Goal: Find specific page/section: Find specific page/section

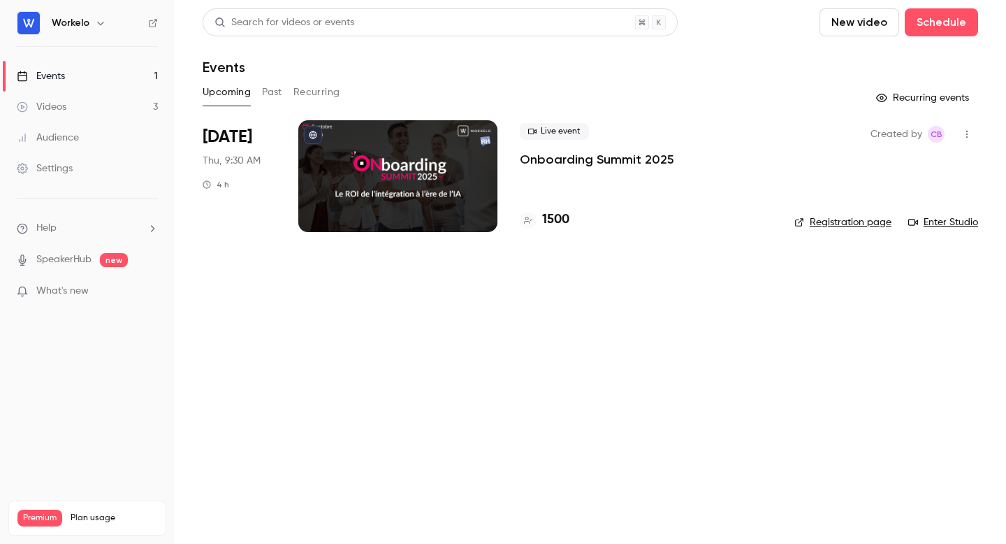
click at [450, 160] on div at bounding box center [397, 176] width 199 height 112
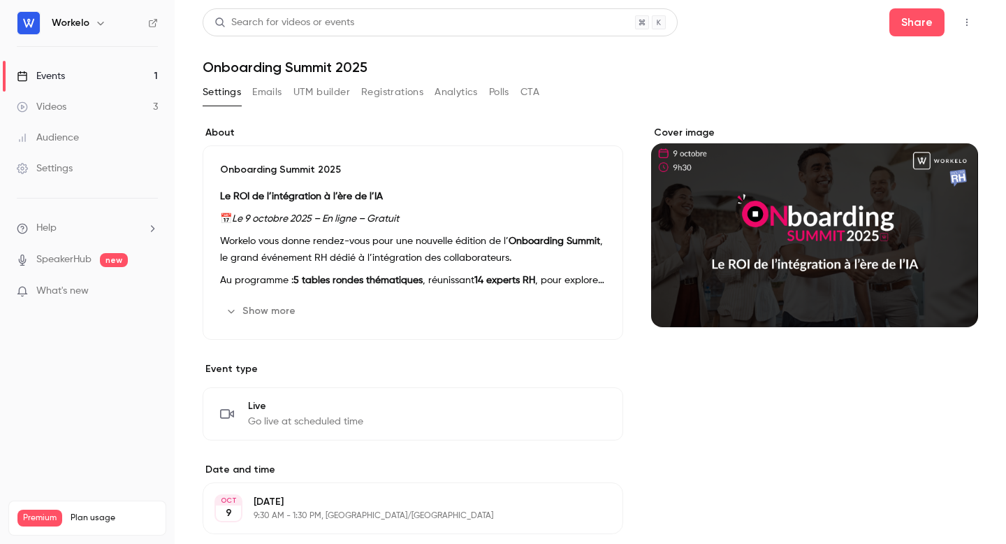
click at [967, 27] on button "button" at bounding box center [967, 22] width 22 height 22
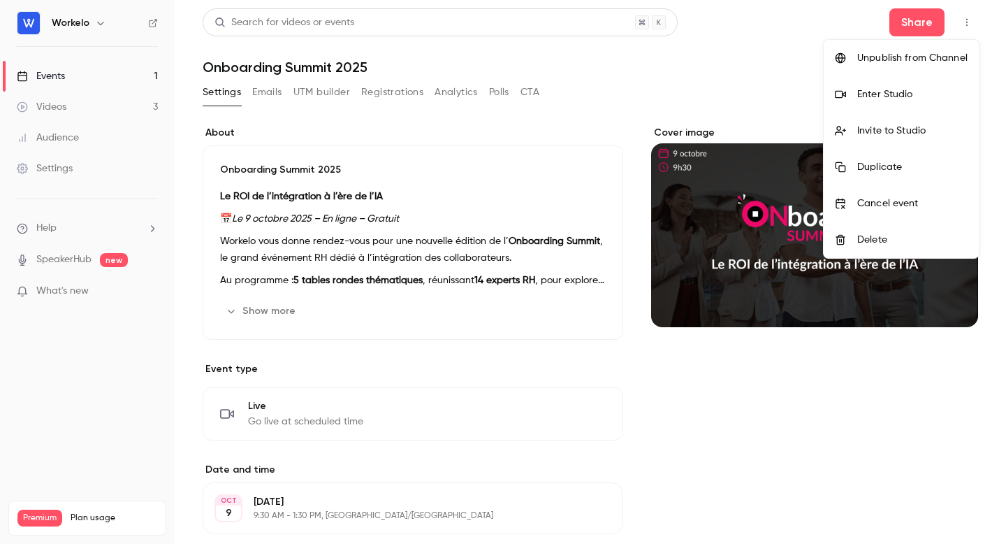
click at [901, 100] on div "Enter Studio" at bounding box center [912, 94] width 110 height 14
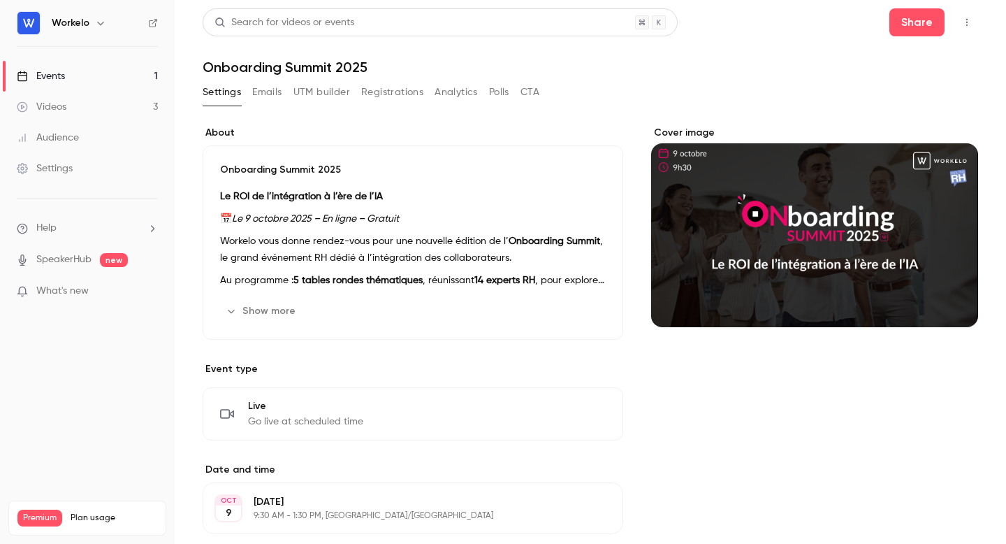
click at [966, 25] on icon "button" at bounding box center [966, 22] width 11 height 10
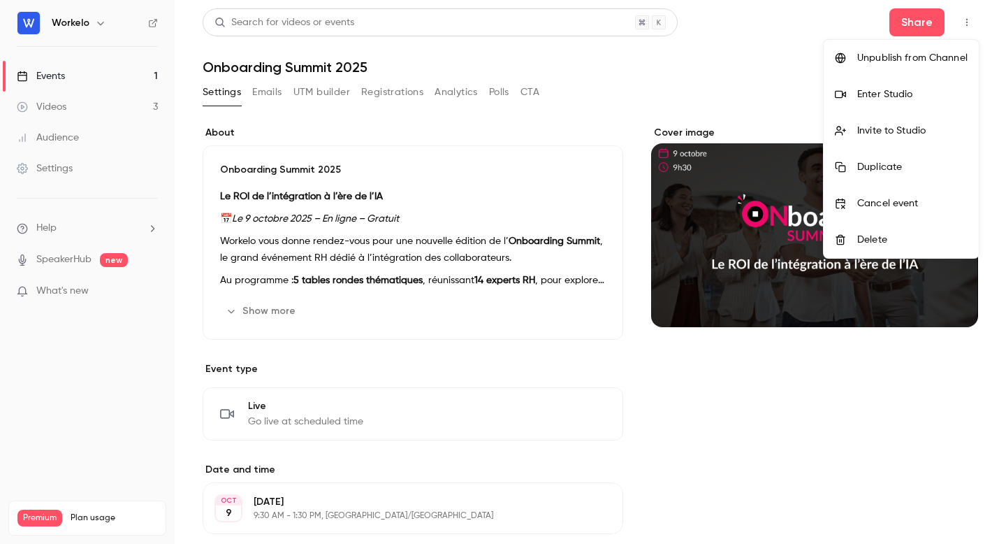
click at [896, 97] on div "Enter Studio" at bounding box center [912, 94] width 110 height 14
click at [749, 80] on div at bounding box center [503, 272] width 1006 height 544
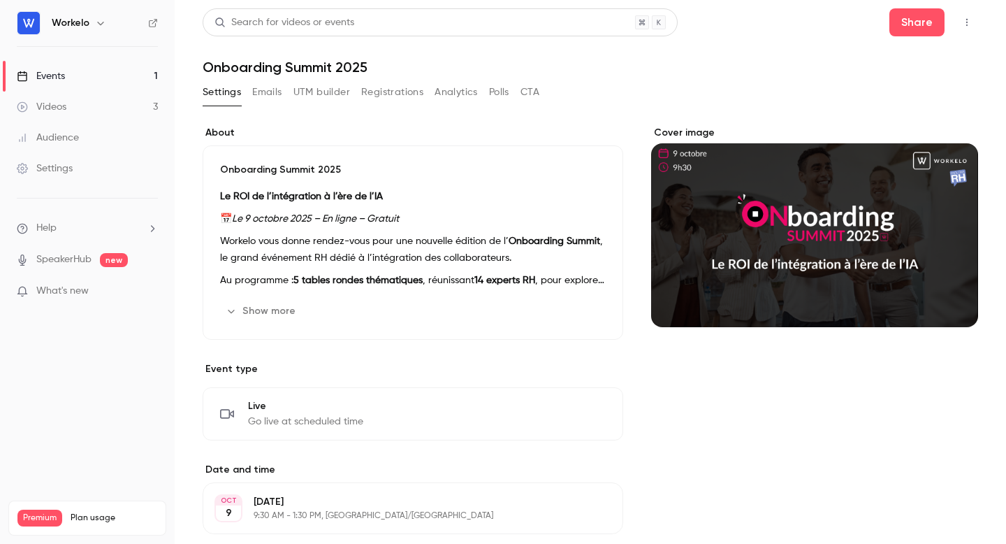
click at [966, 27] on button "button" at bounding box center [967, 22] width 22 height 22
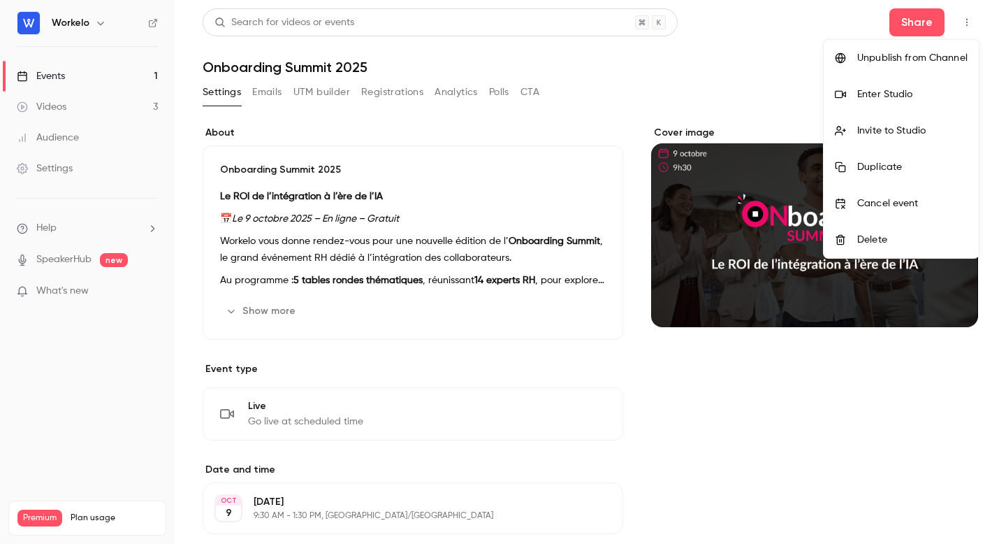
click at [889, 93] on div "Enter Studio" at bounding box center [912, 94] width 110 height 14
click at [872, 94] on div "Enter Studio" at bounding box center [912, 94] width 110 height 14
click at [885, 91] on div "Enter Studio" at bounding box center [912, 94] width 110 height 14
